Goal: Transaction & Acquisition: Purchase product/service

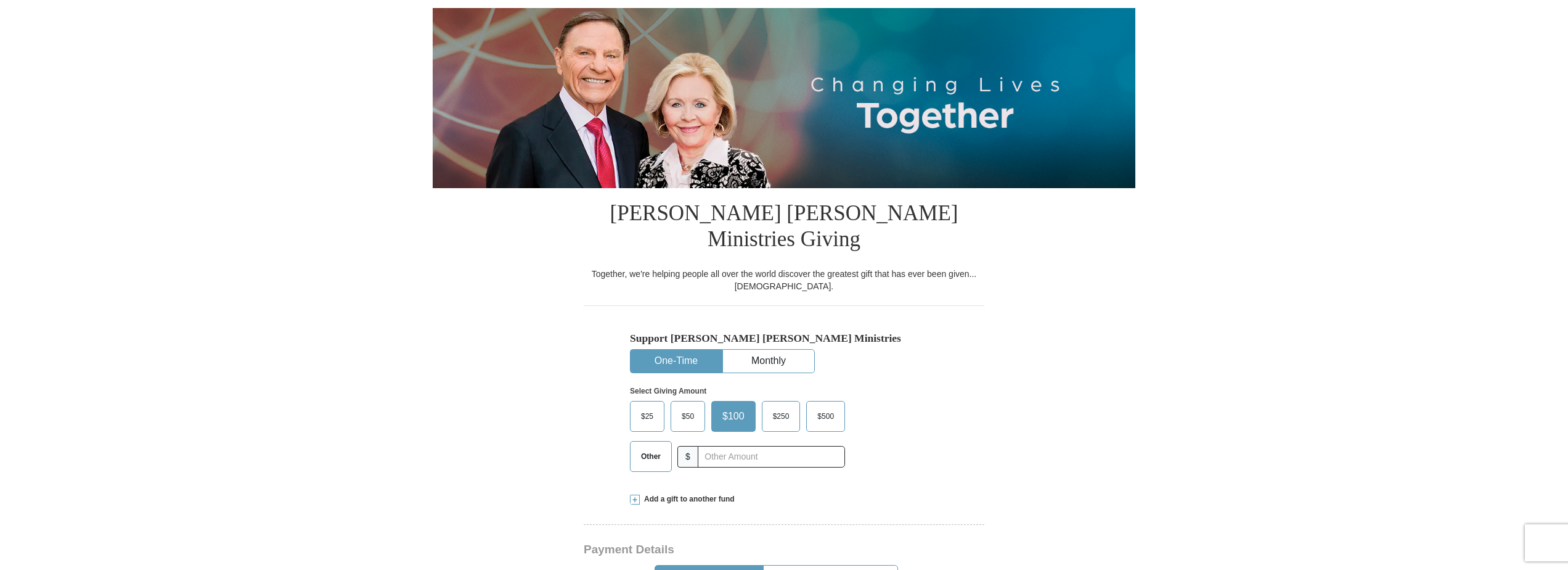
scroll to position [123, 0]
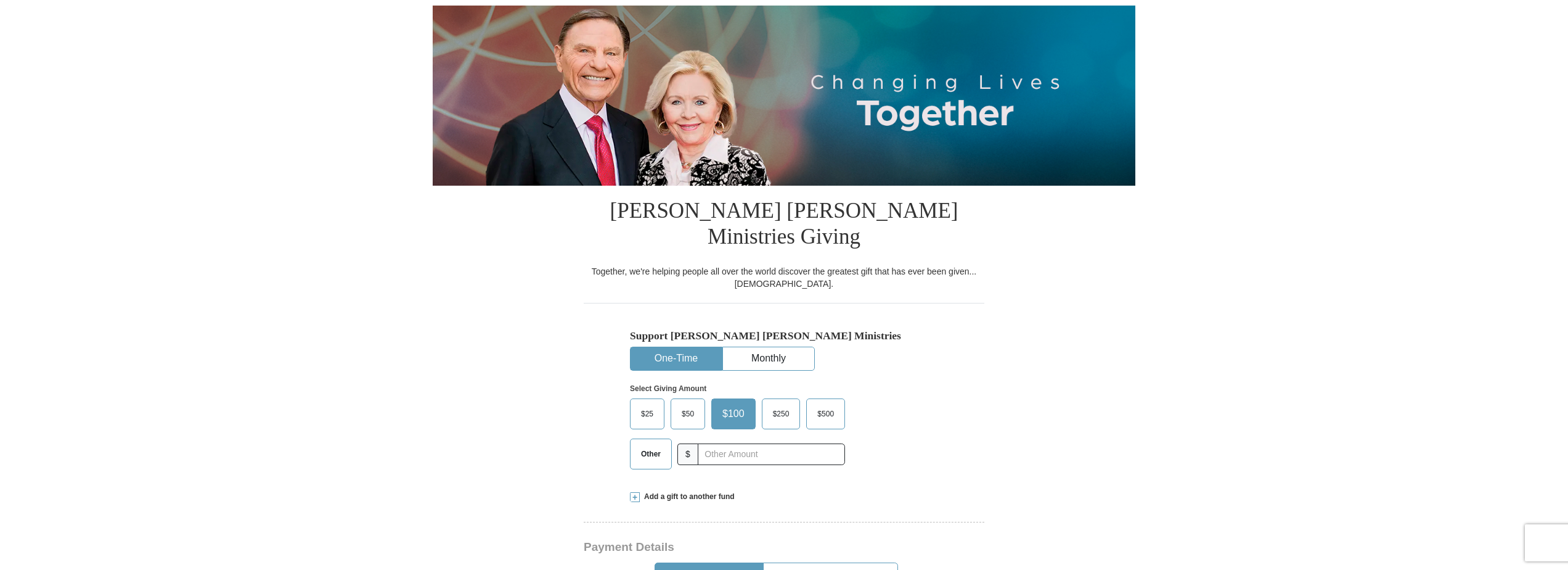
click at [825, 405] on span "$500" at bounding box center [826, 414] width 29 height 18
click at [0, 0] on input "$500" at bounding box center [0, 0] width 0 height 0
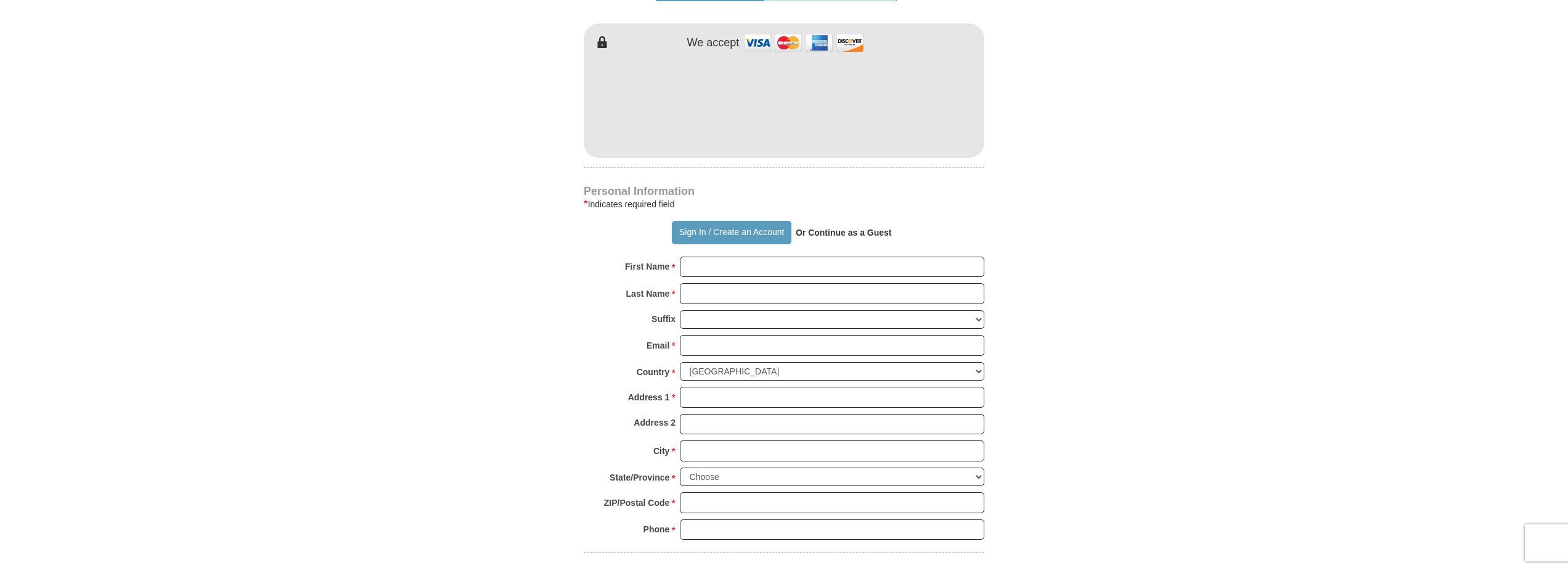
scroll to position [678, 0]
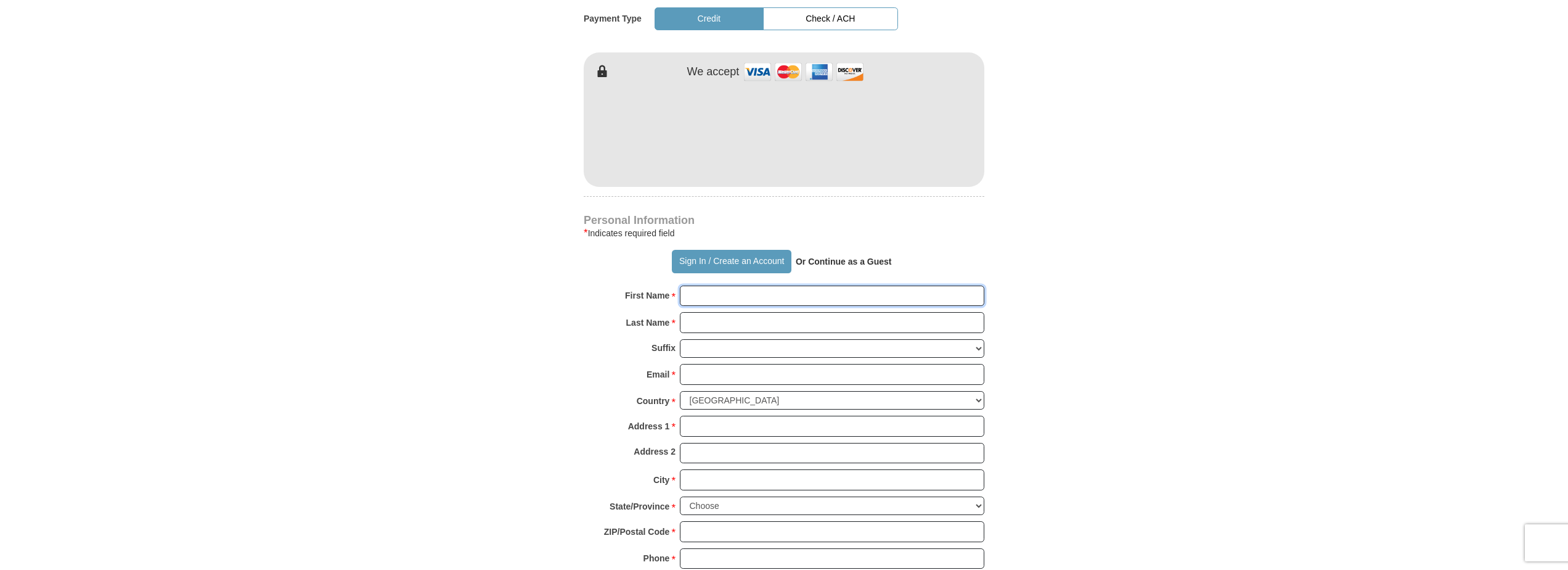
click at [737, 285] on input "First Name *" at bounding box center [832, 296] width 304 height 21
type input "[PERSON_NAME]"
type input "Okoye"
type input "[EMAIL_ADDRESS][DOMAIN_NAME]"
type input "[STREET_ADDRESS]"
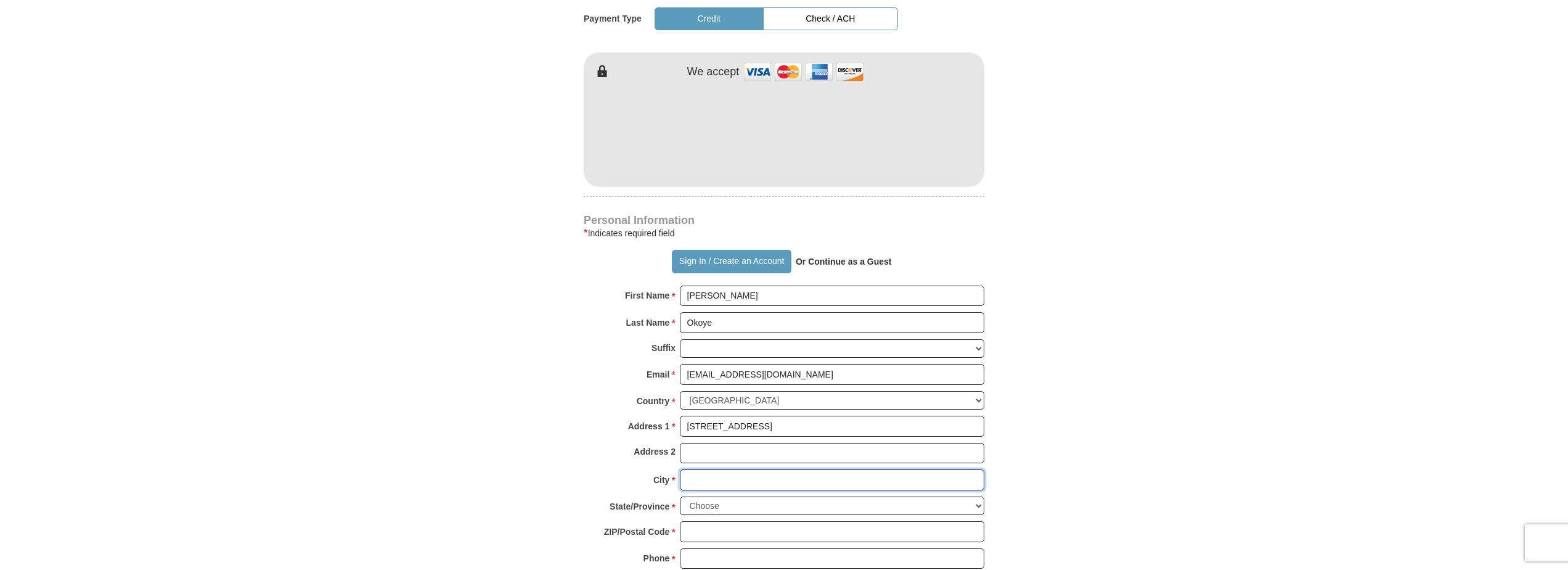
type input "[GEOGRAPHIC_DATA]"
select select "VA"
type input "22182"
type input "5712377835"
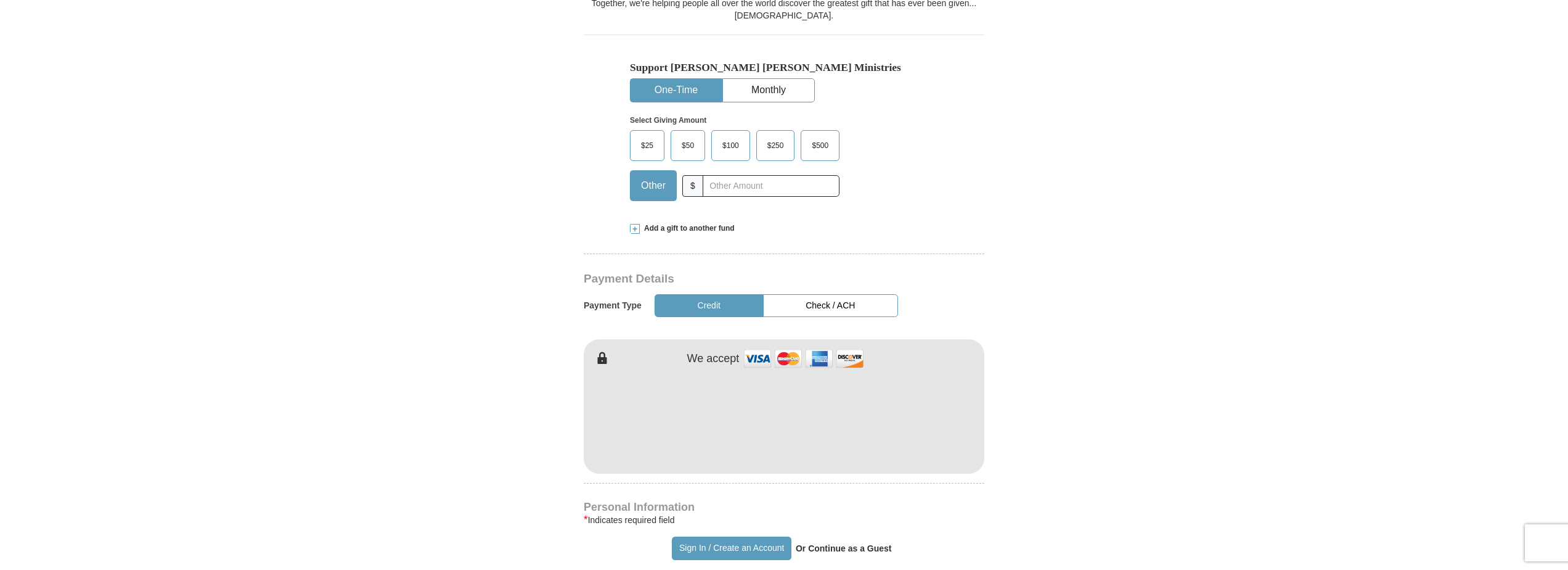
scroll to position [370, 0]
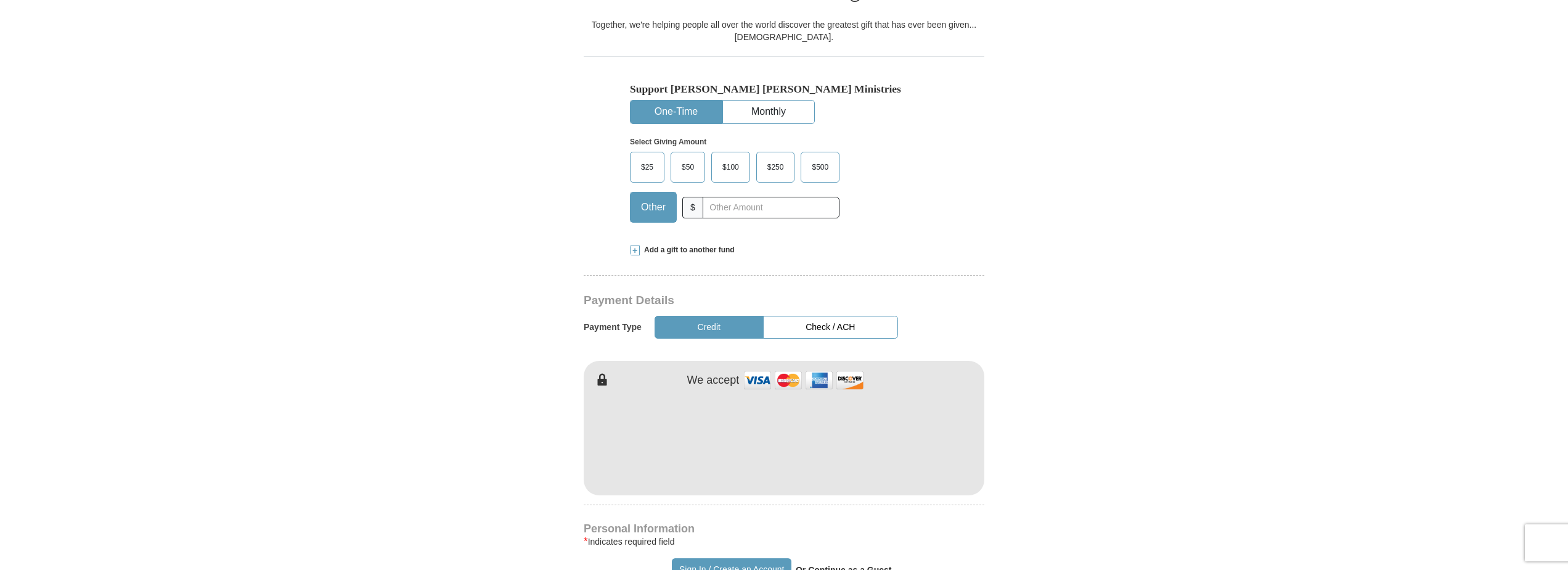
click at [825, 158] on span "$500" at bounding box center [820, 167] width 29 height 18
click at [0, 0] on input "$500" at bounding box center [0, 0] width 0 height 0
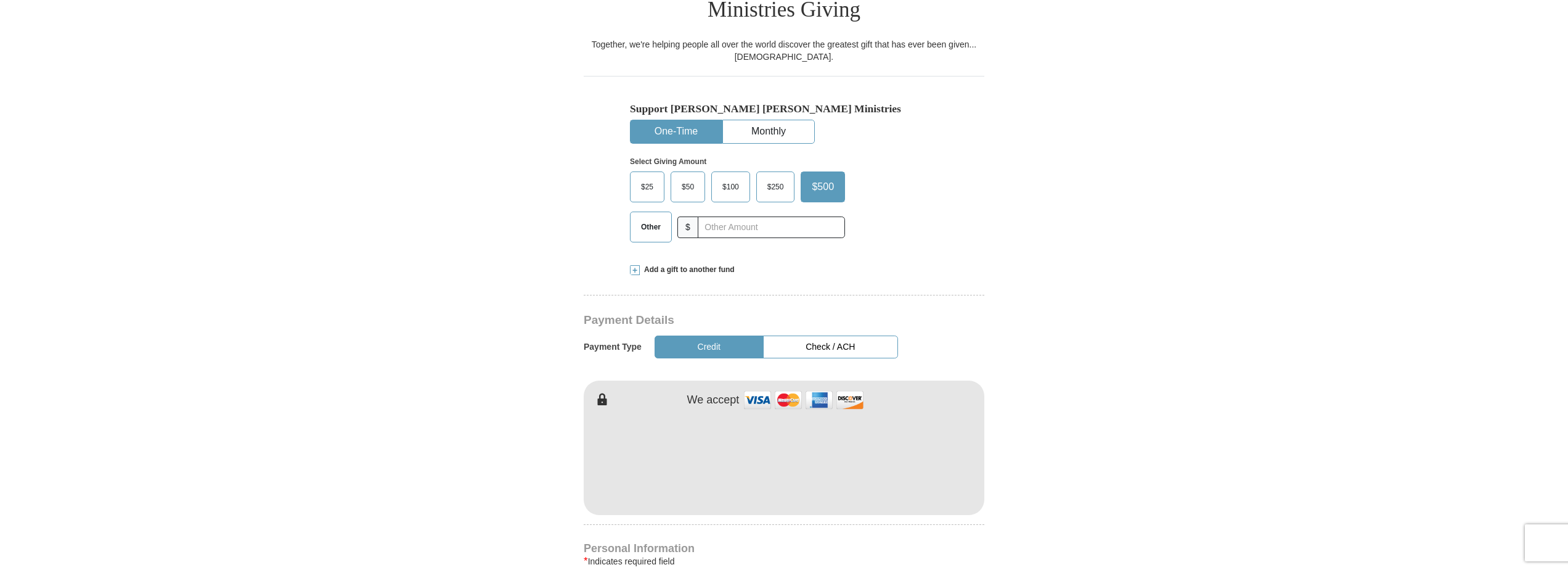
scroll to position [308, 0]
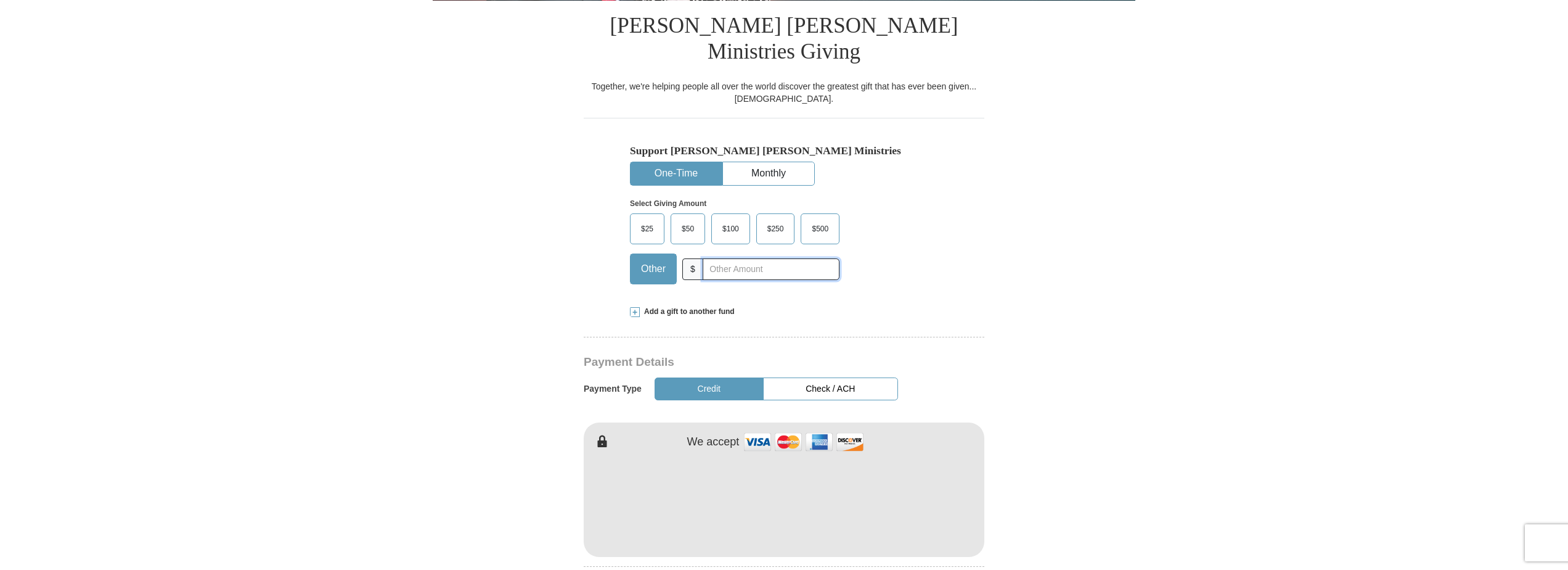
click at [715, 258] on input "text" at bounding box center [771, 269] width 137 height 22
type input "550"
click at [984, 288] on form "Already have an account? Sign in for faster giving. Don't have an account? Crea…" at bounding box center [784, 513] width 703 height 1545
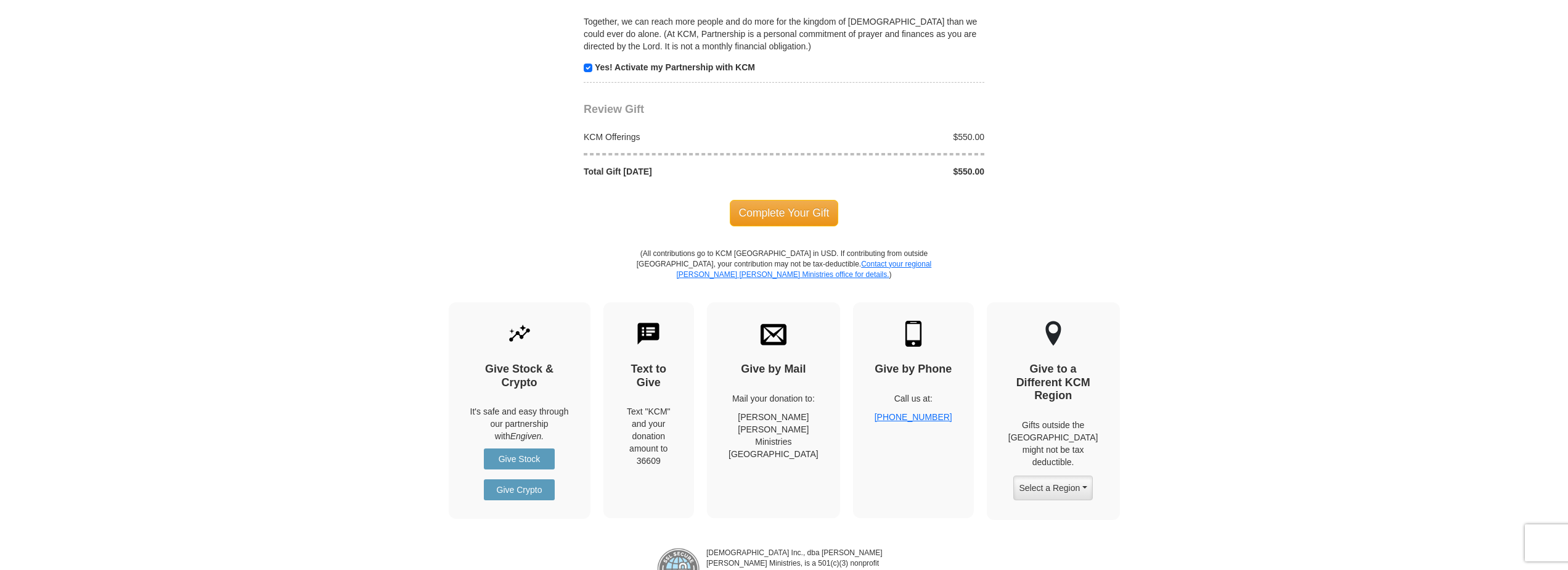
scroll to position [1295, 0]
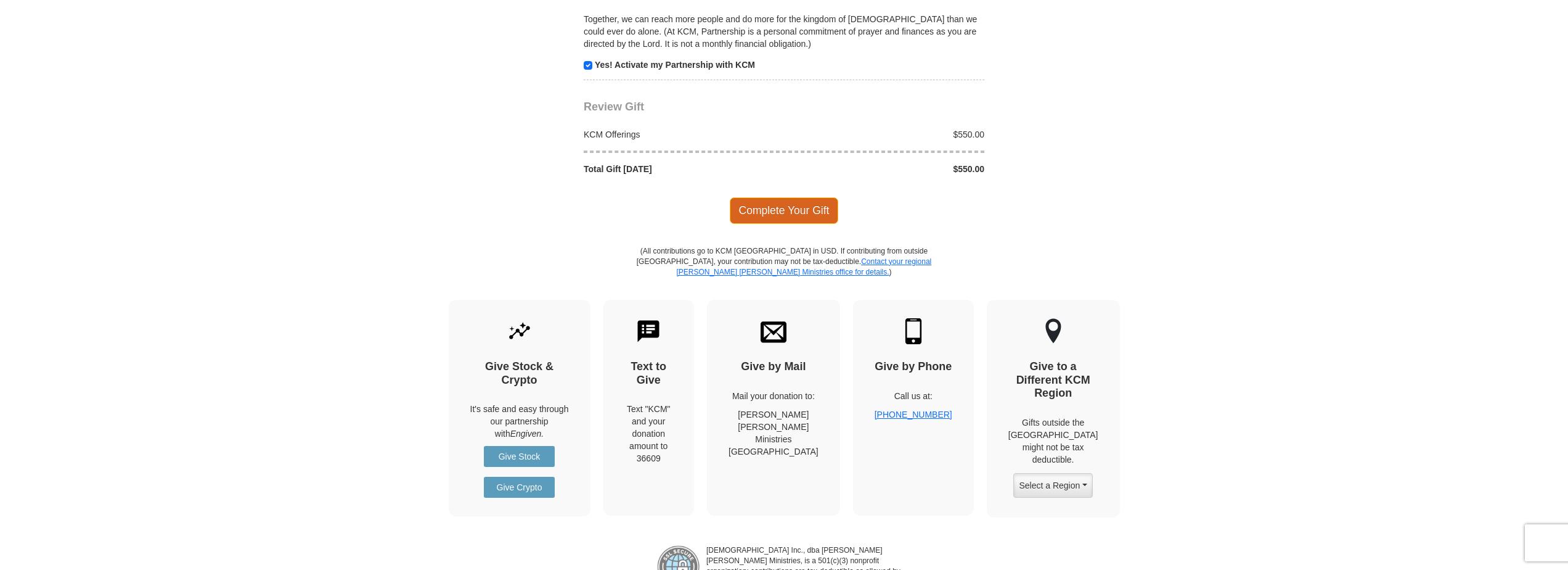
click at [787, 197] on span "Complete Your Gift" at bounding box center [785, 210] width 109 height 26
